Goal: Transaction & Acquisition: Purchase product/service

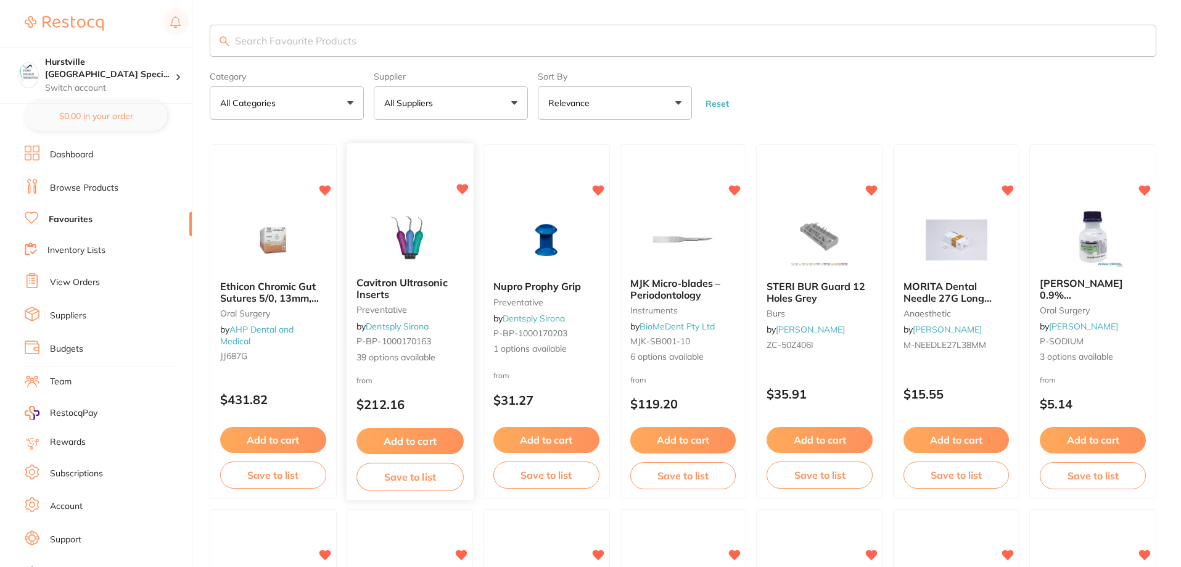
click at [426, 233] on img at bounding box center [409, 236] width 81 height 62
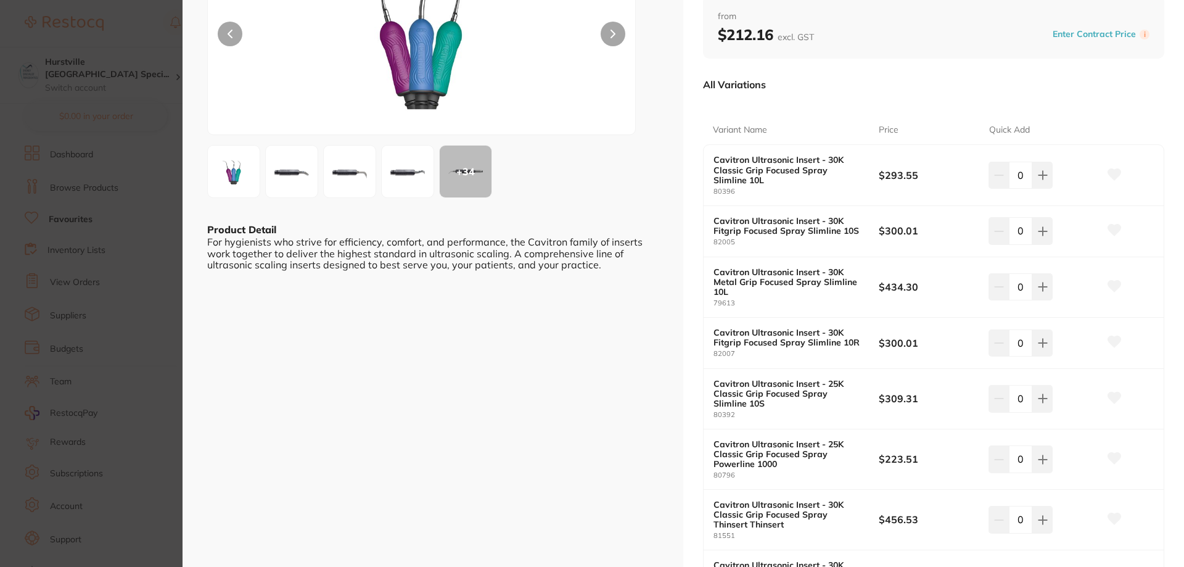
scroll to position [36, 0]
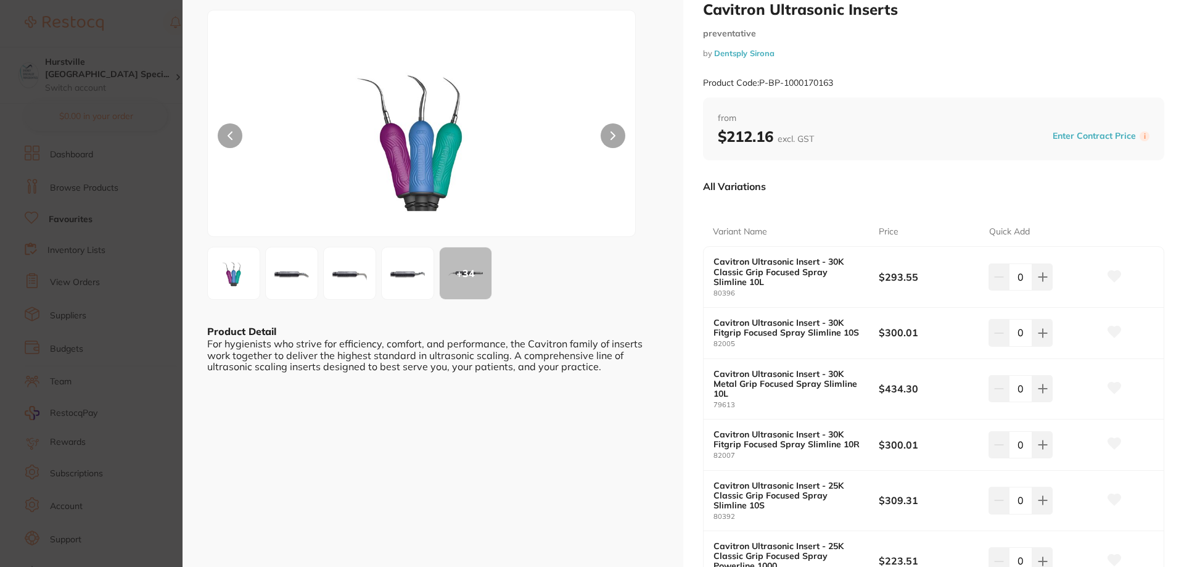
click at [1120, 272] on button at bounding box center [1114, 277] width 31 height 31
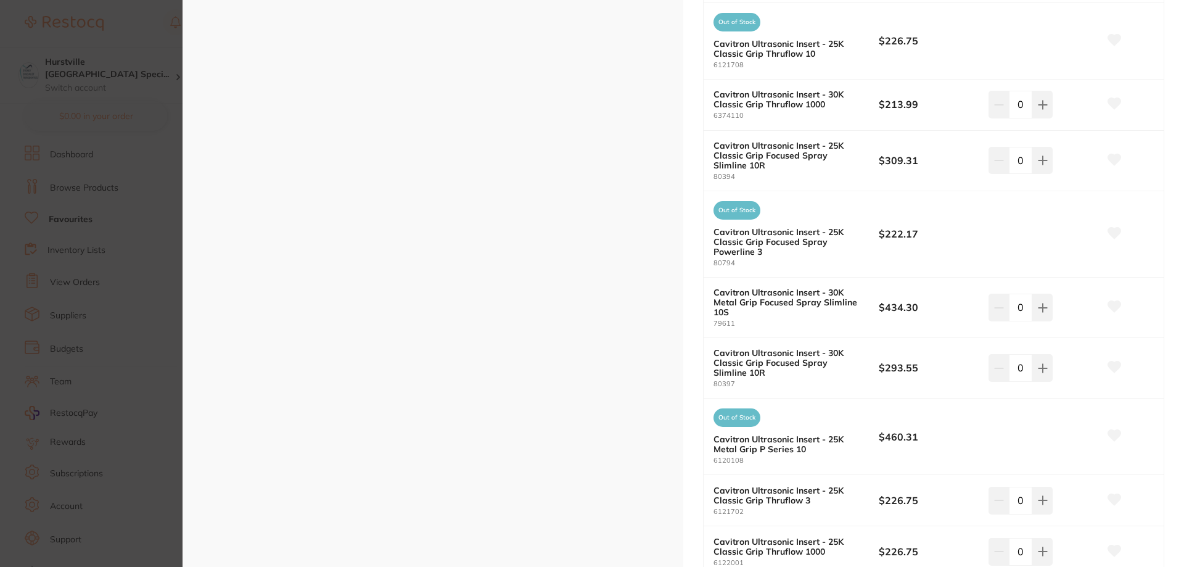
scroll to position [899, 0]
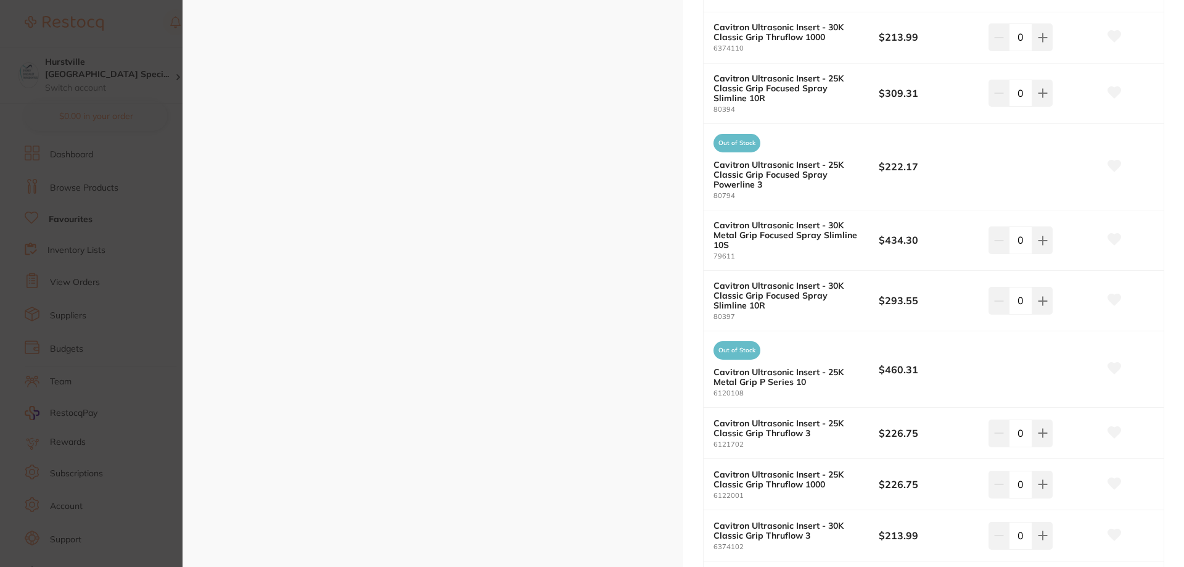
click at [1119, 299] on button at bounding box center [1114, 301] width 31 height 31
click at [1113, 297] on icon at bounding box center [1114, 299] width 13 height 11
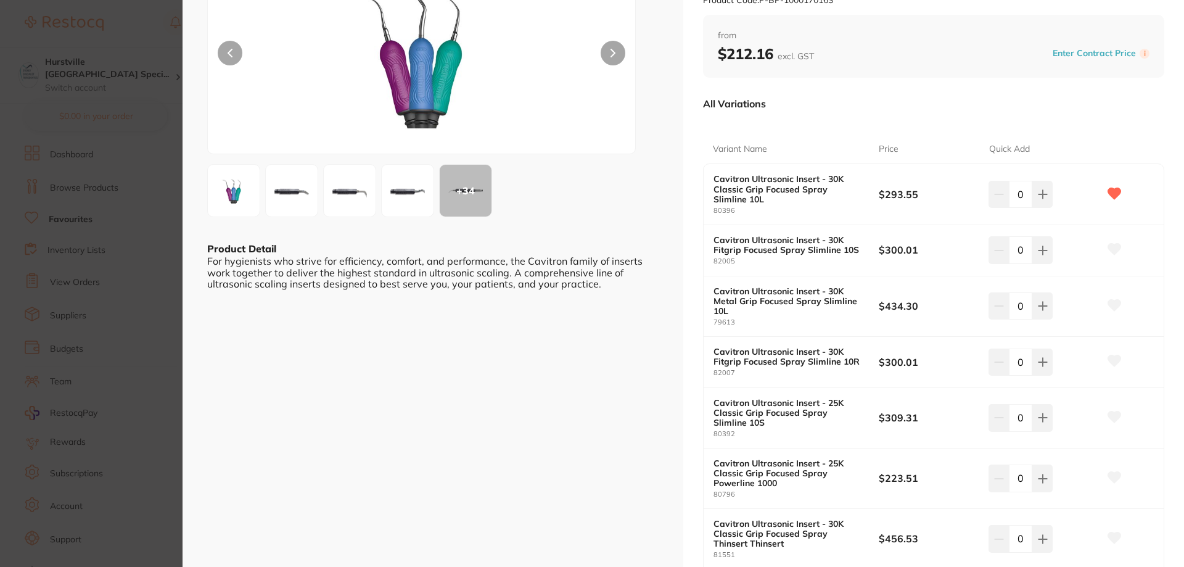
scroll to position [0, 0]
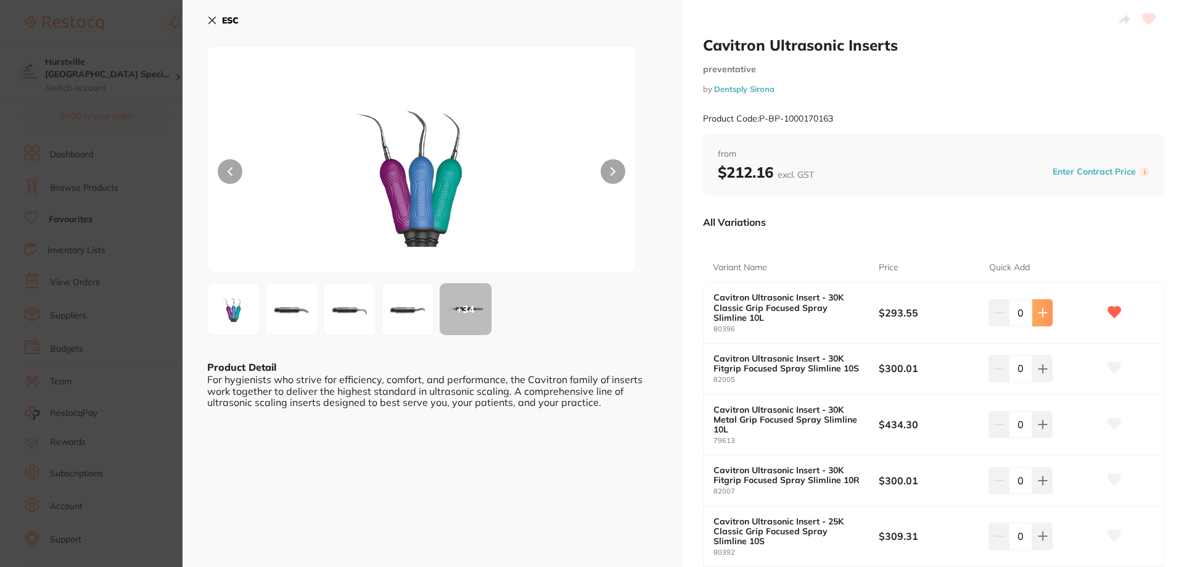
click at [1050, 314] on button at bounding box center [1042, 312] width 20 height 27
type input "1"
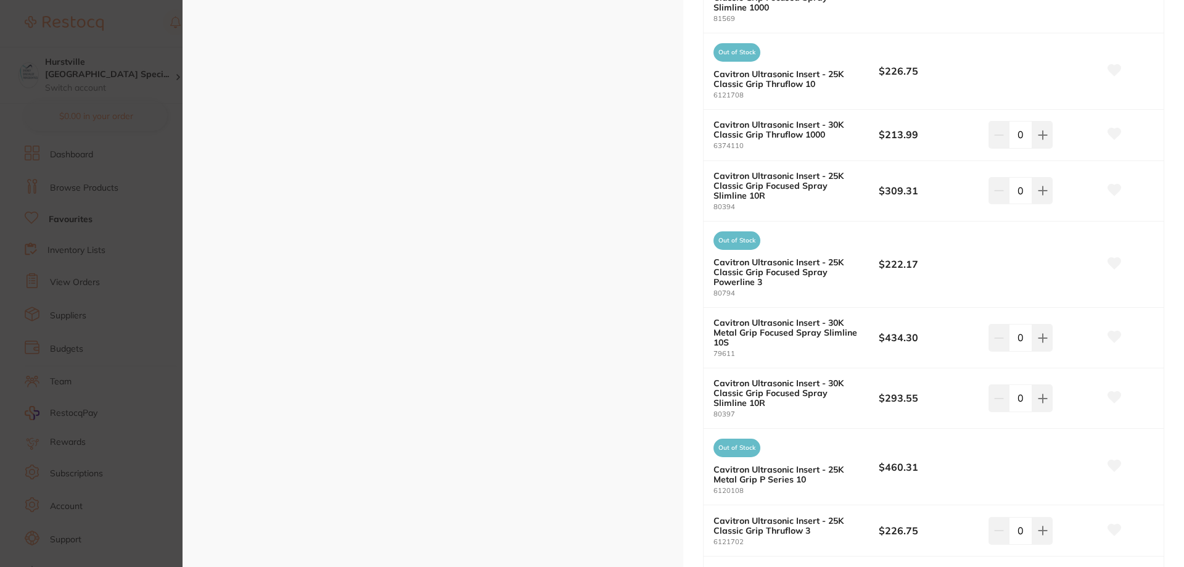
scroll to position [863, 0]
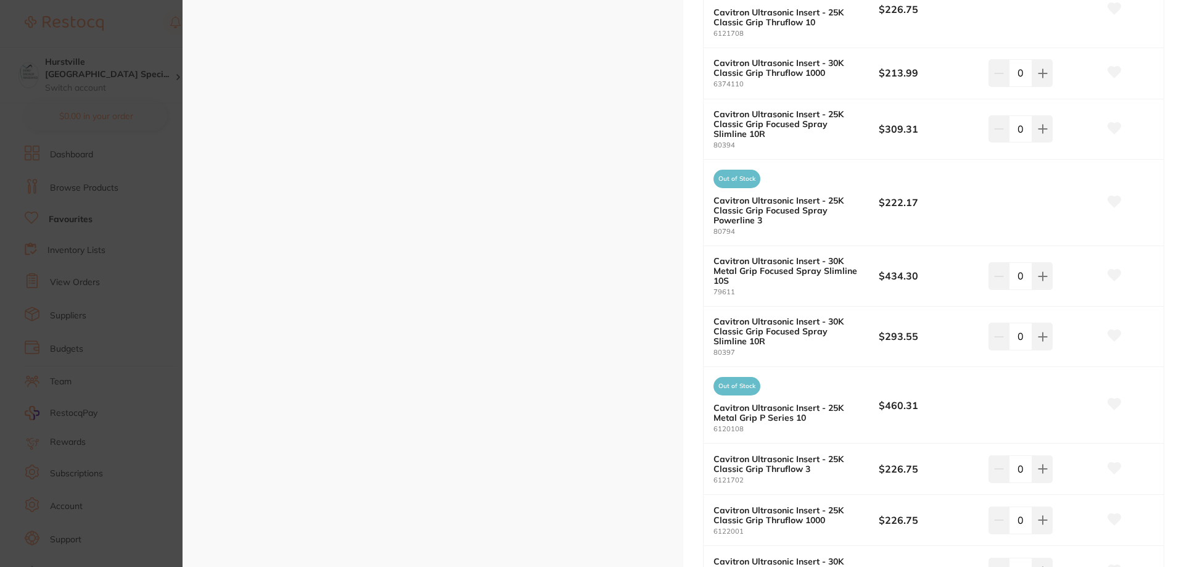
click at [1116, 336] on icon at bounding box center [1114, 335] width 13 height 11
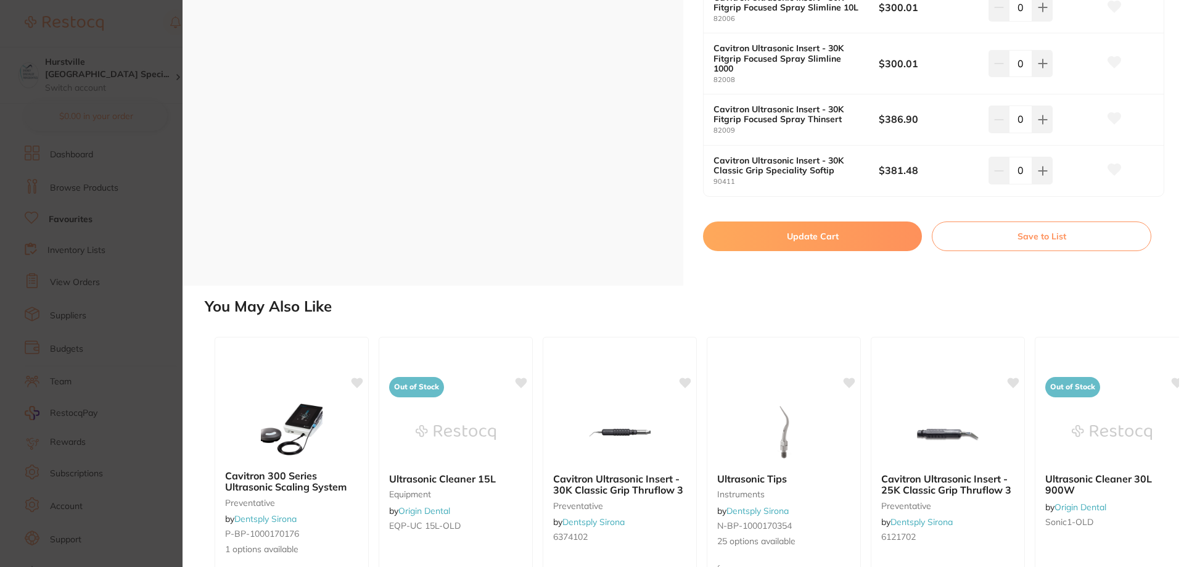
scroll to position [2318, 0]
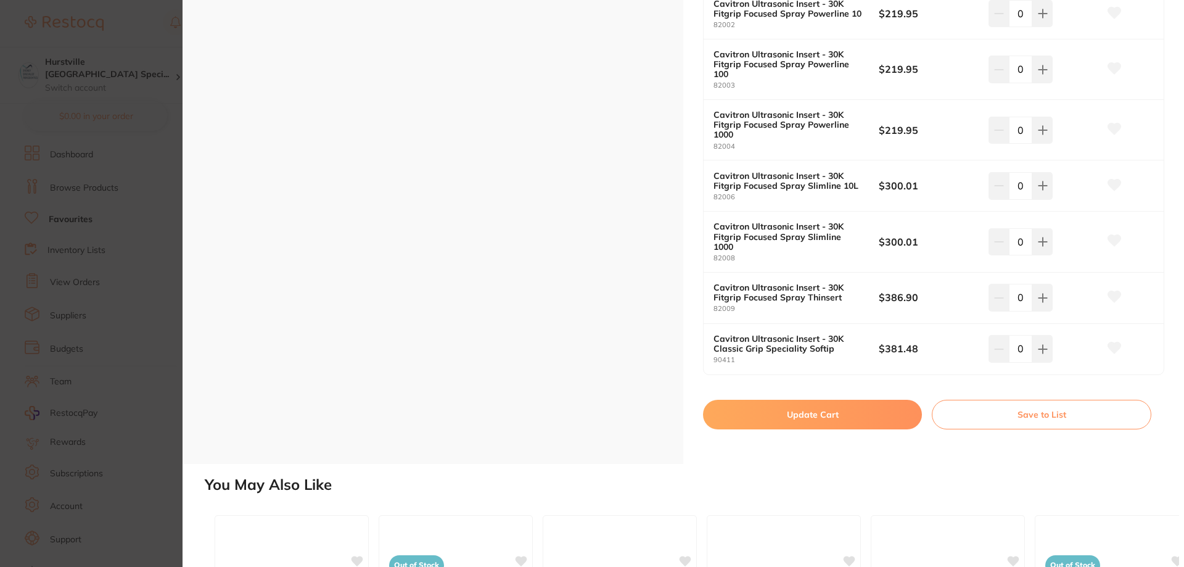
click at [852, 410] on button "Update Cart" at bounding box center [812, 415] width 219 height 30
checkbox input "false"
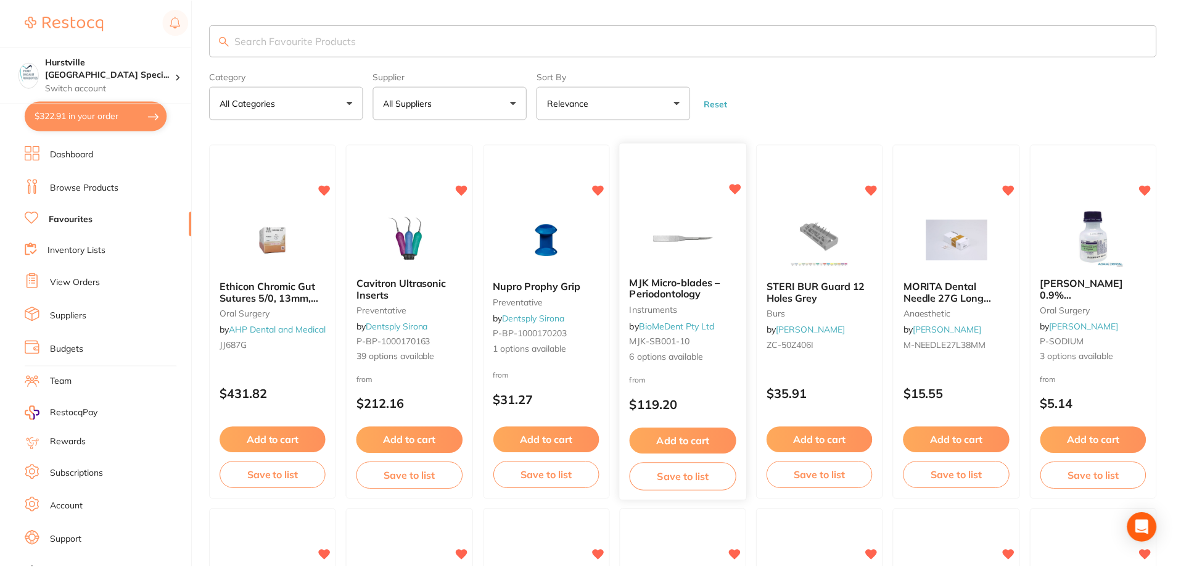
scroll to position [2, 0]
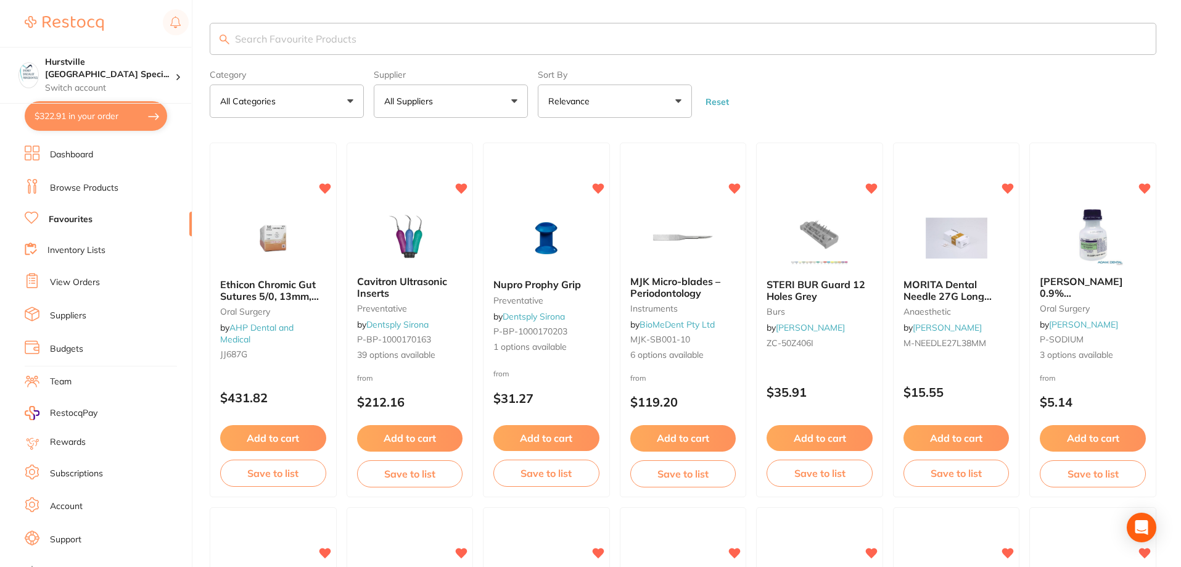
click at [434, 103] on p "All Suppliers" at bounding box center [411, 101] width 54 height 12
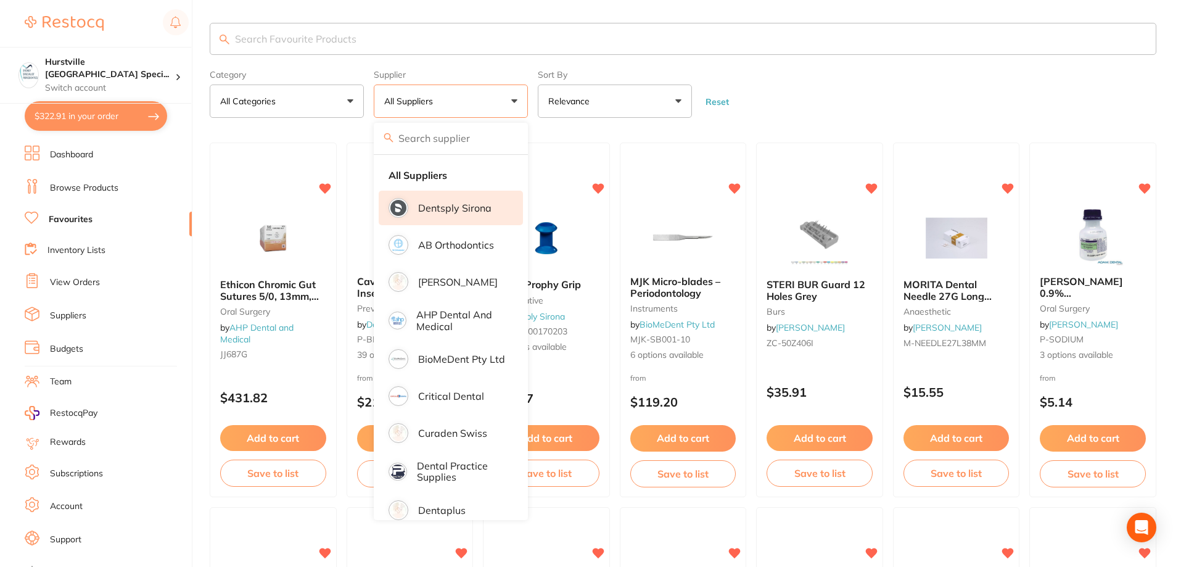
click at [472, 207] on p "Dentsply Sirona" at bounding box center [454, 207] width 73 height 11
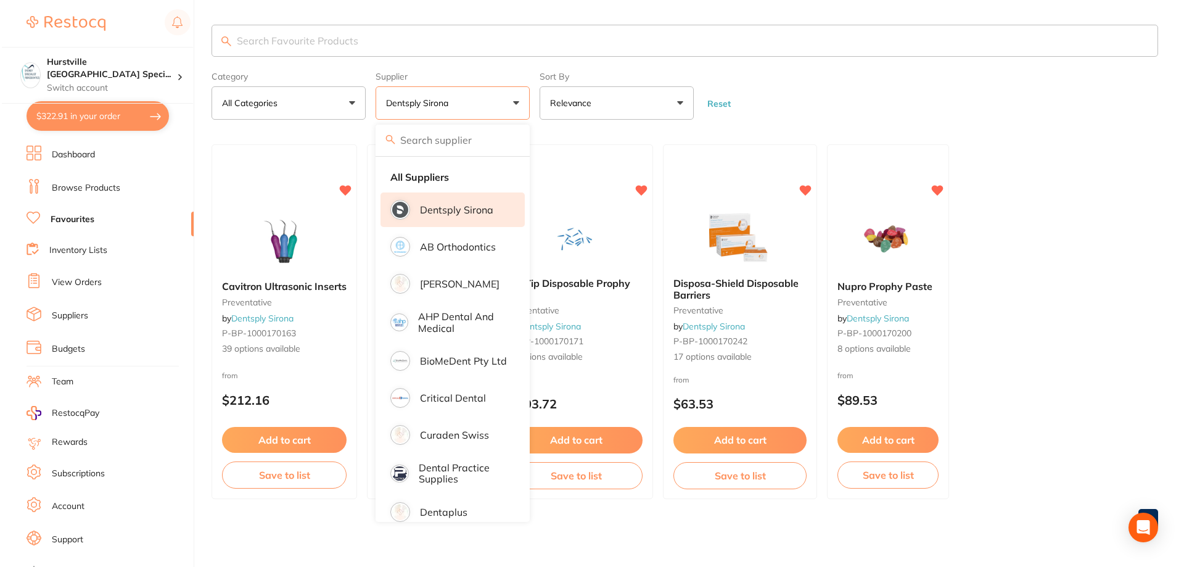
scroll to position [0, 0]
click at [1068, 218] on ul "Cavitron Ultrasonic Inserts preventative by Dentsply Sirona P-BP-1000170163 39 …" at bounding box center [685, 321] width 950 height 355
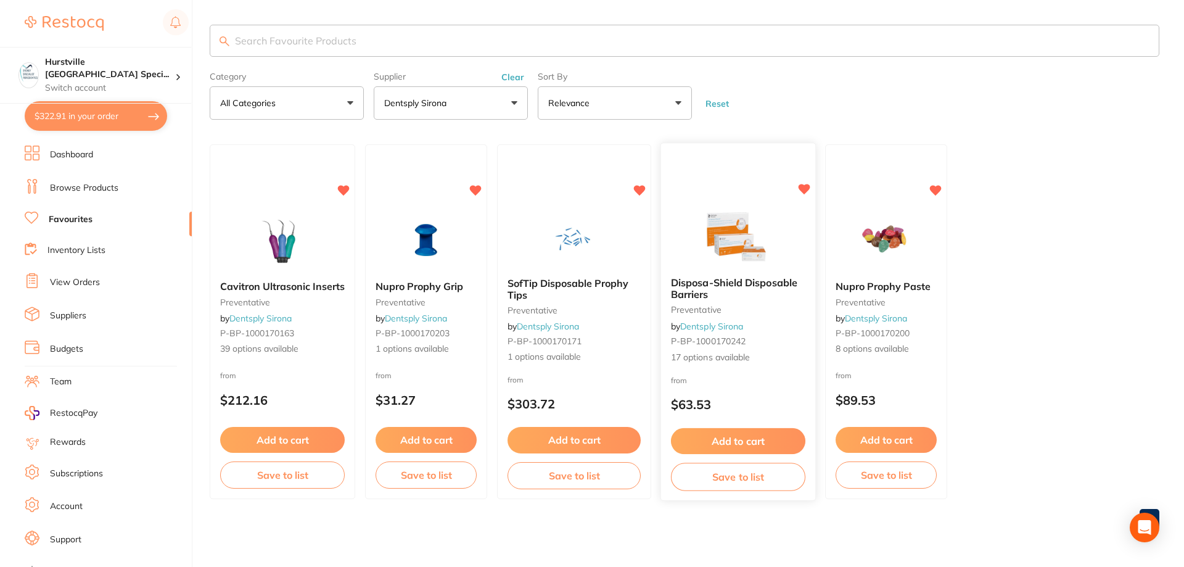
click at [730, 256] on img at bounding box center [738, 236] width 81 height 62
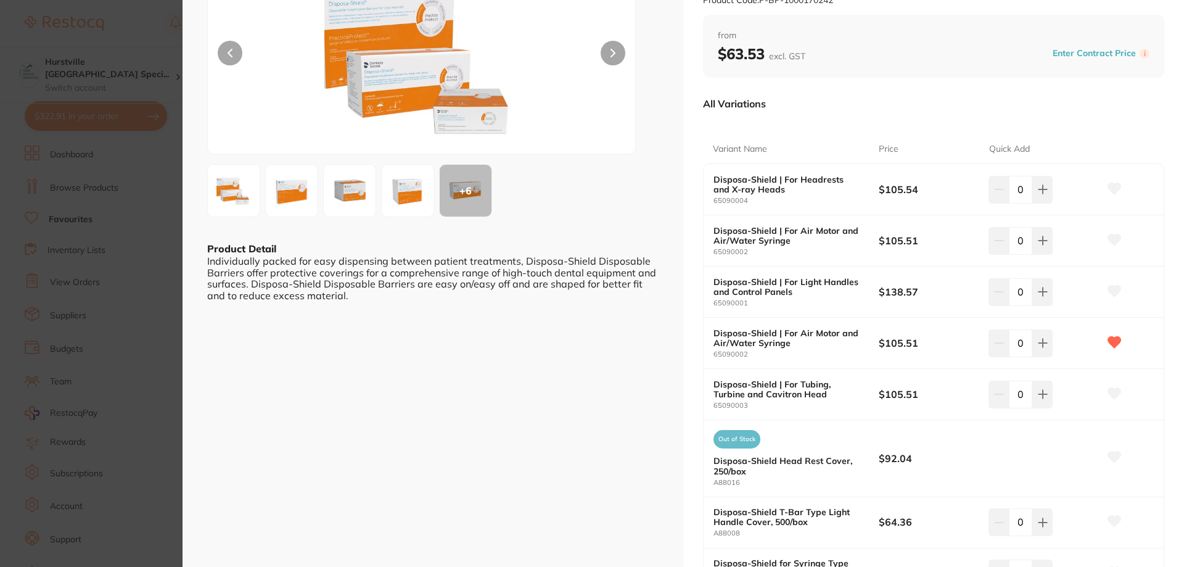
scroll to position [123, 0]
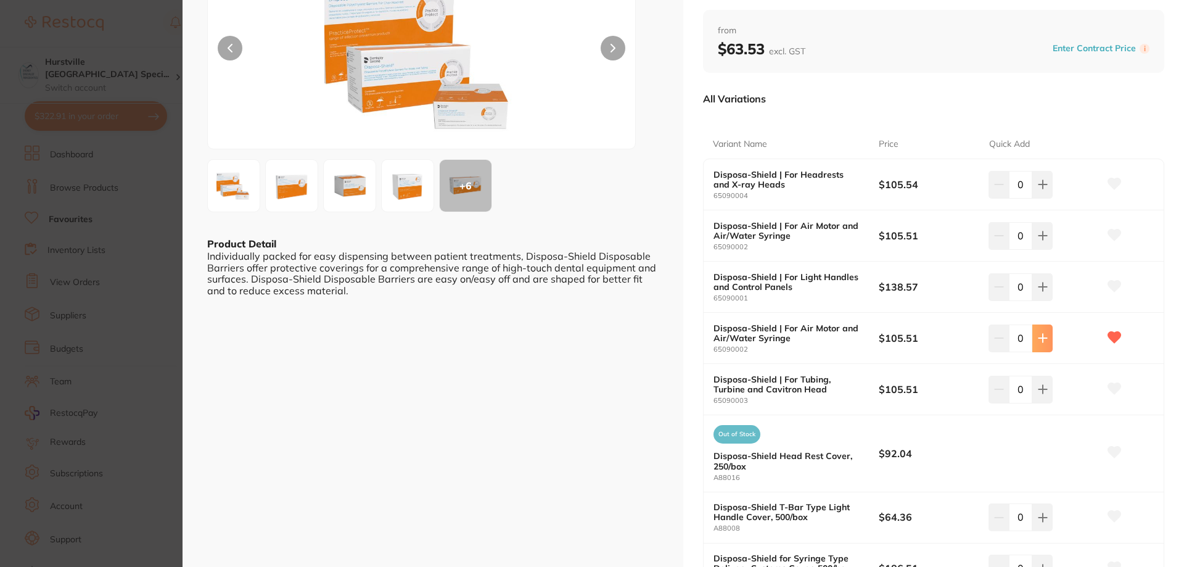
click at [1044, 340] on icon at bounding box center [1043, 338] width 10 height 10
type input "4"
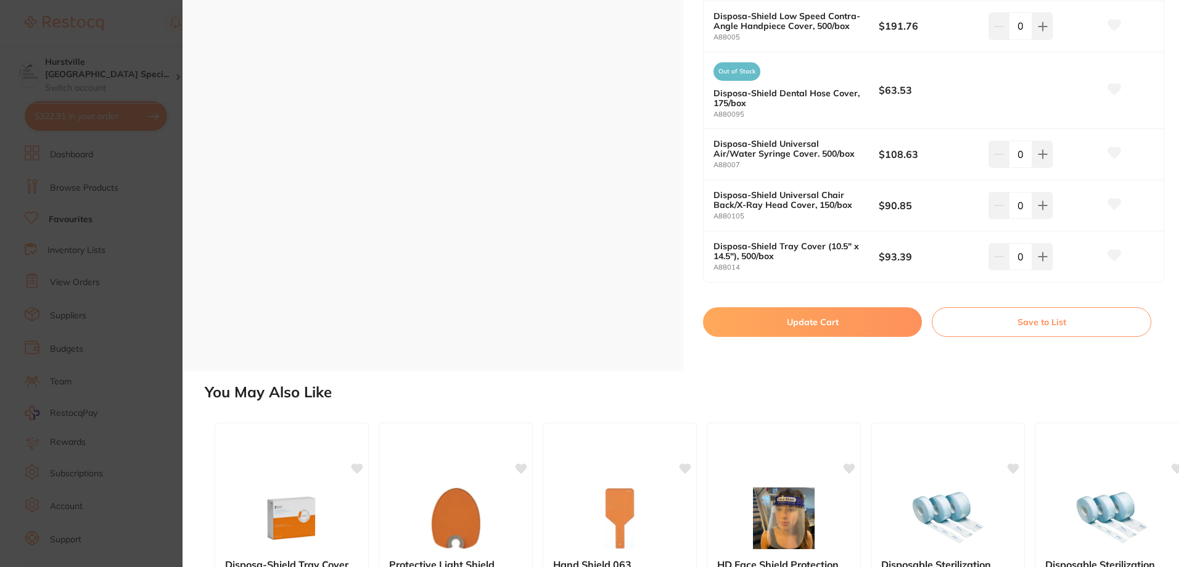
scroll to position [987, 0]
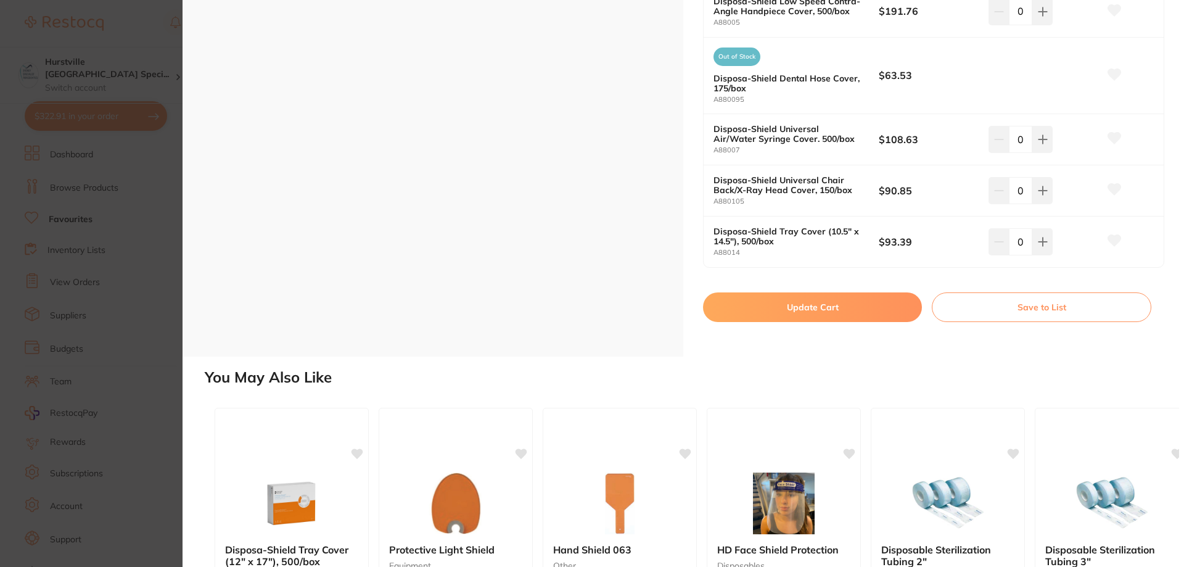
click at [849, 298] on button "Update Cart" at bounding box center [812, 307] width 219 height 30
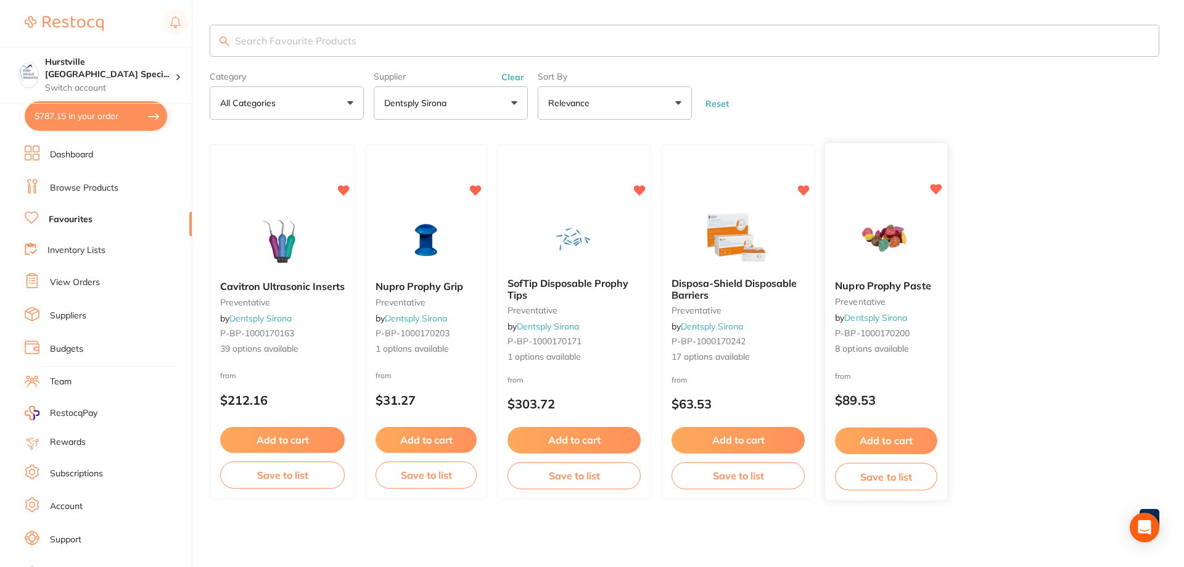
click at [896, 299] on small "preventative" at bounding box center [886, 302] width 102 height 10
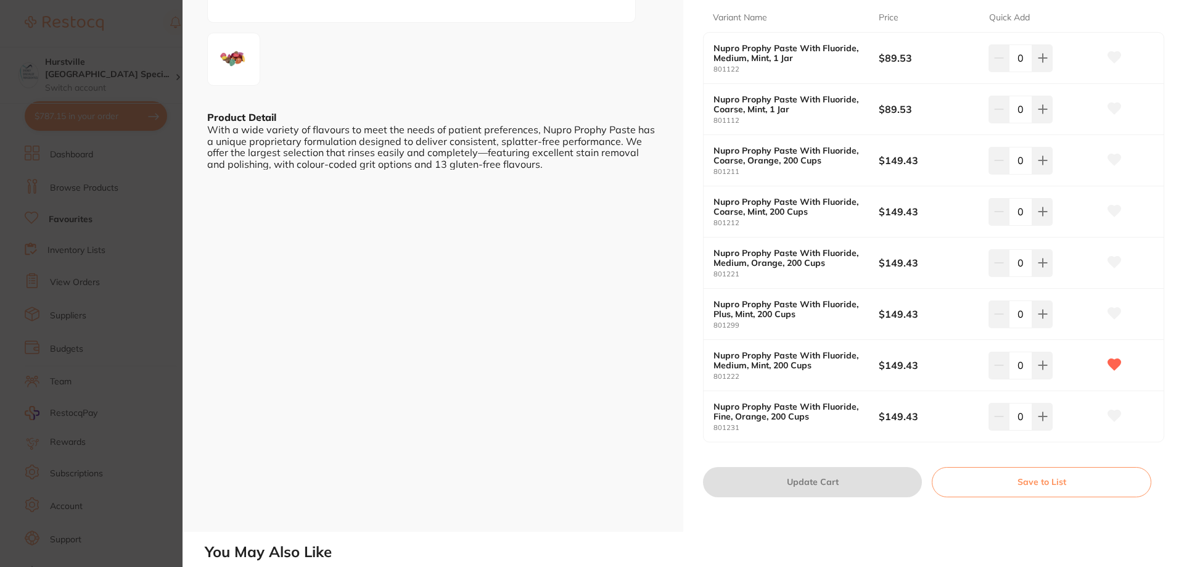
scroll to position [370, 0]
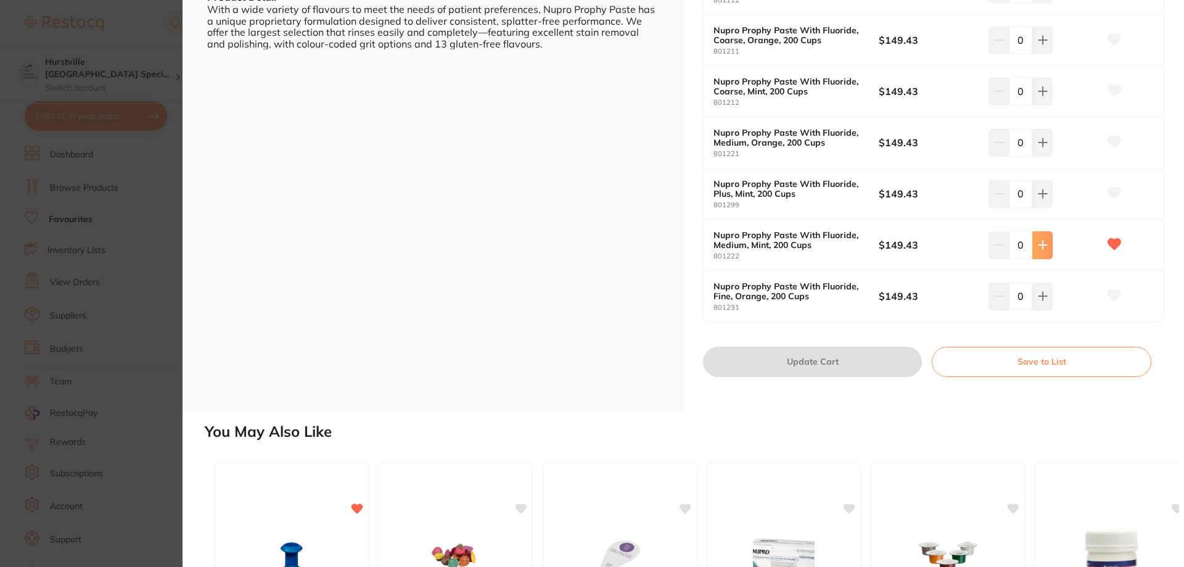
click at [1044, 245] on icon at bounding box center [1043, 245] width 8 height 8
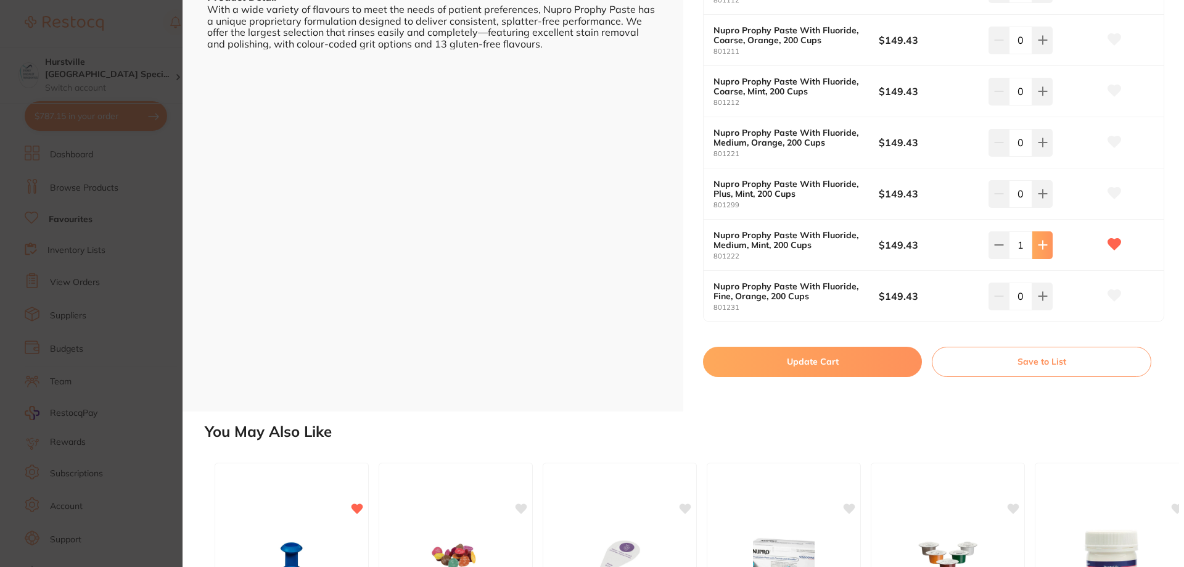
click at [1044, 245] on icon at bounding box center [1043, 245] width 8 height 8
type input "2"
click at [896, 363] on button "Update Cart" at bounding box center [812, 362] width 219 height 30
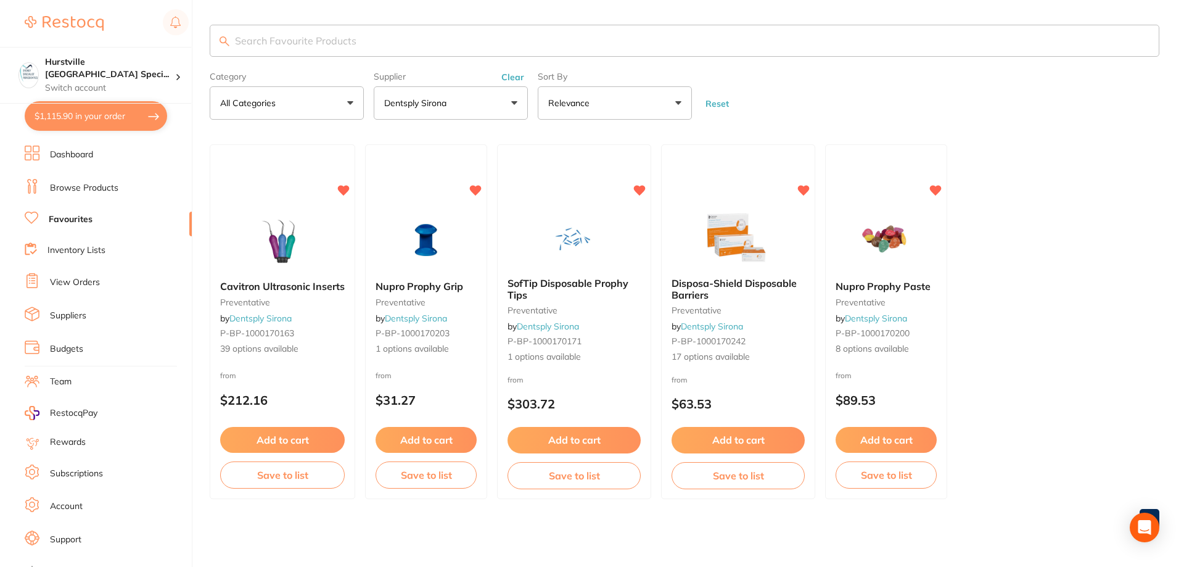
click at [101, 118] on button "$1,115.90 in your order" at bounding box center [96, 116] width 142 height 30
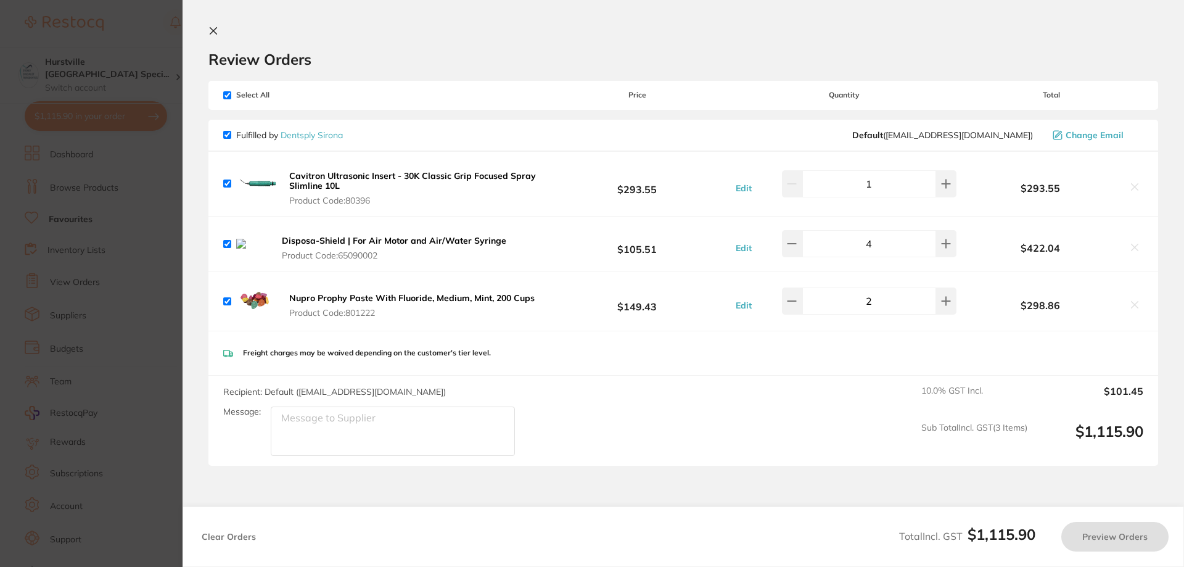
checkbox input "true"
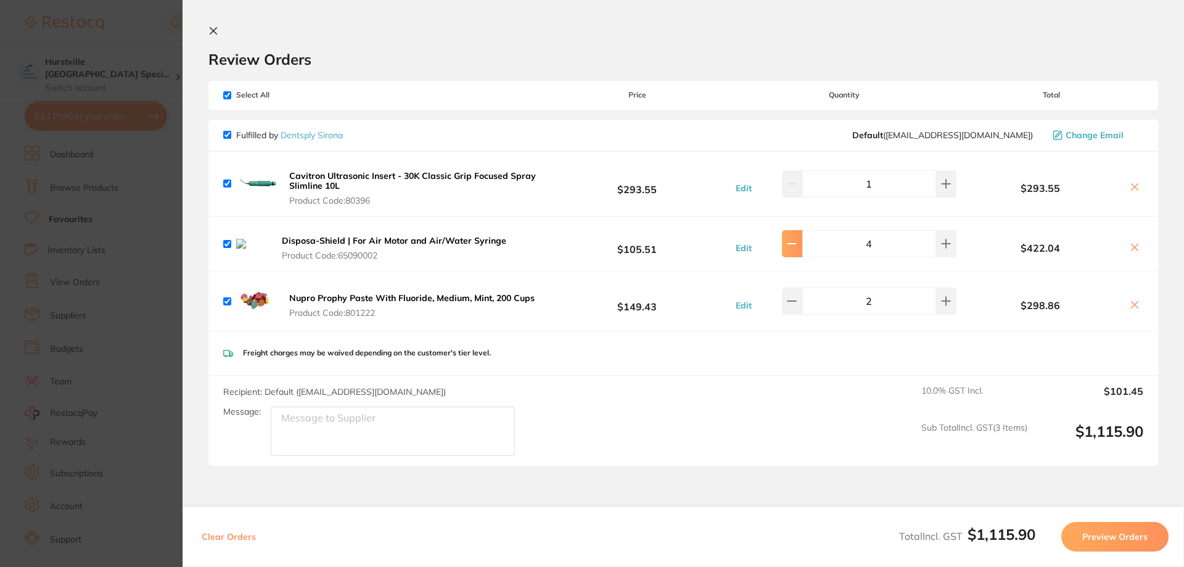
click at [797, 245] on icon at bounding box center [792, 244] width 10 height 10
type input "3"
click at [788, 299] on button at bounding box center [792, 300] width 20 height 27
type input "1"
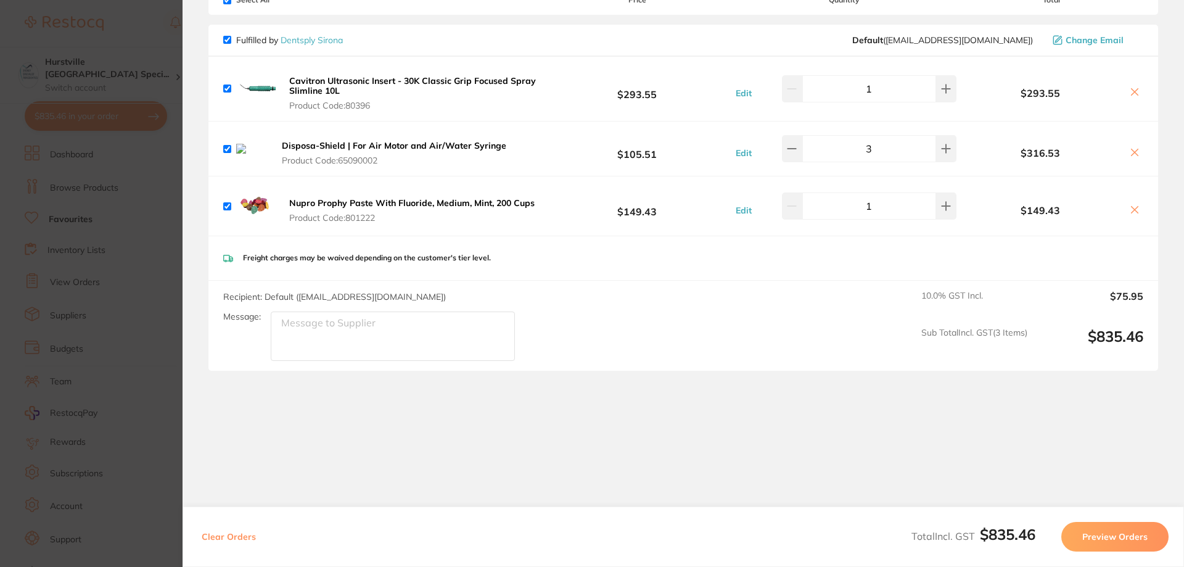
click at [1110, 538] on button "Preview Orders" at bounding box center [1114, 537] width 107 height 30
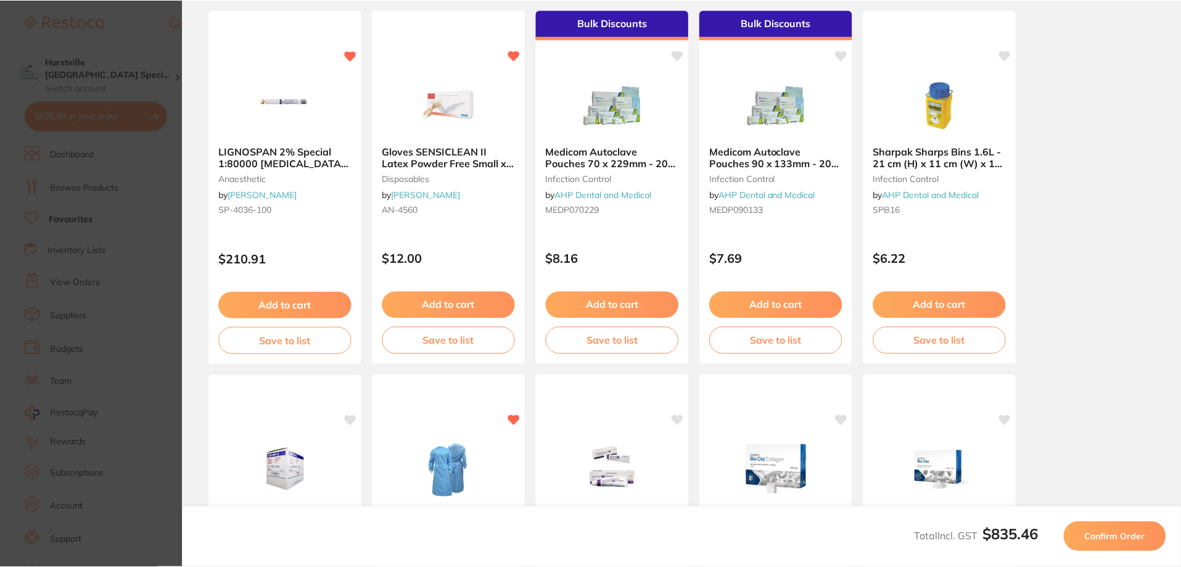
scroll to position [0, 0]
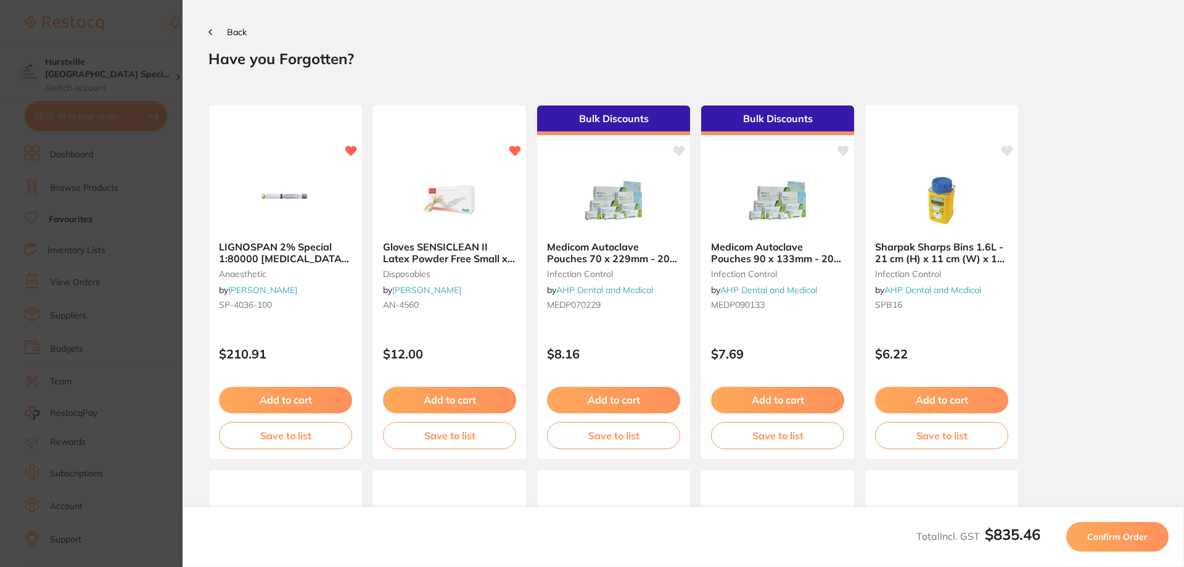
click at [1124, 540] on span "Confirm Order" at bounding box center [1117, 536] width 60 height 11
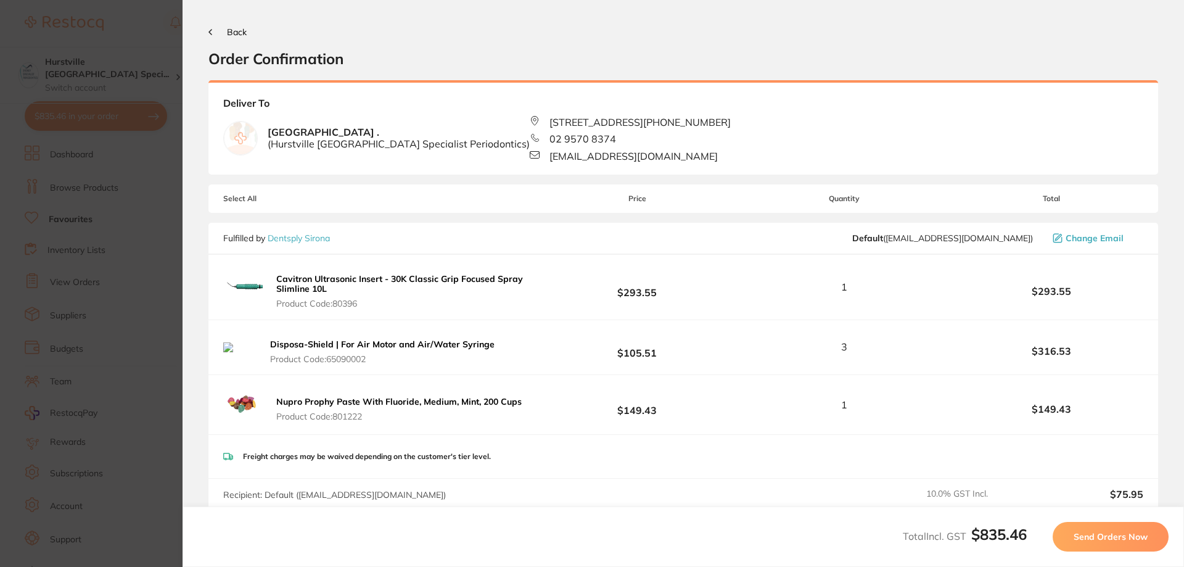
click at [1122, 540] on span "Send Orders Now" at bounding box center [1111, 536] width 74 height 11
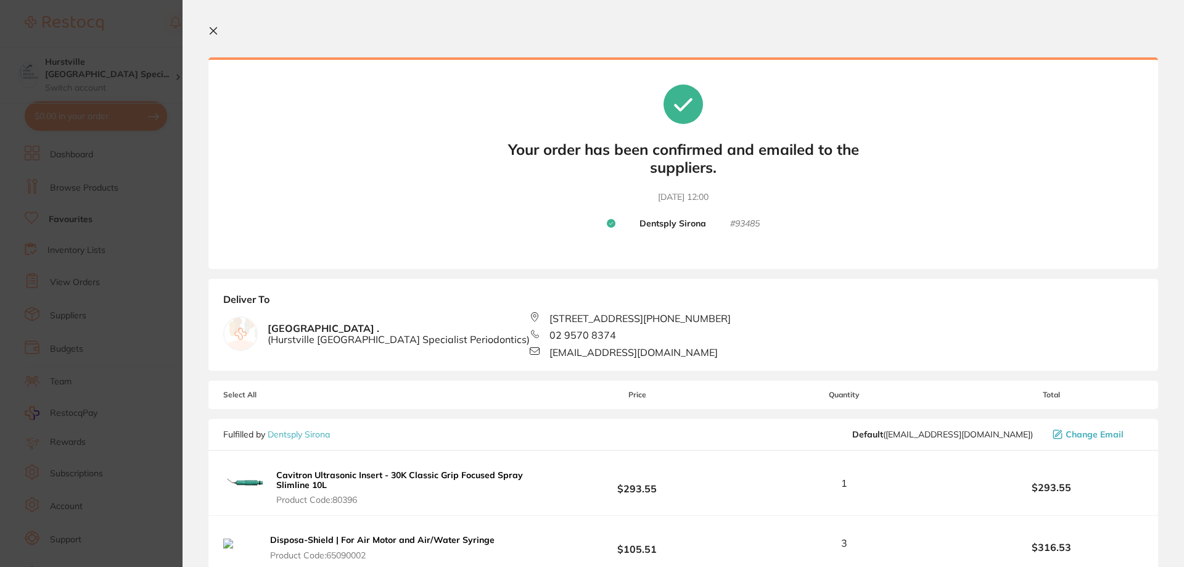
click at [212, 33] on icon at bounding box center [213, 31] width 7 height 7
